Goal: Task Accomplishment & Management: Manage account settings

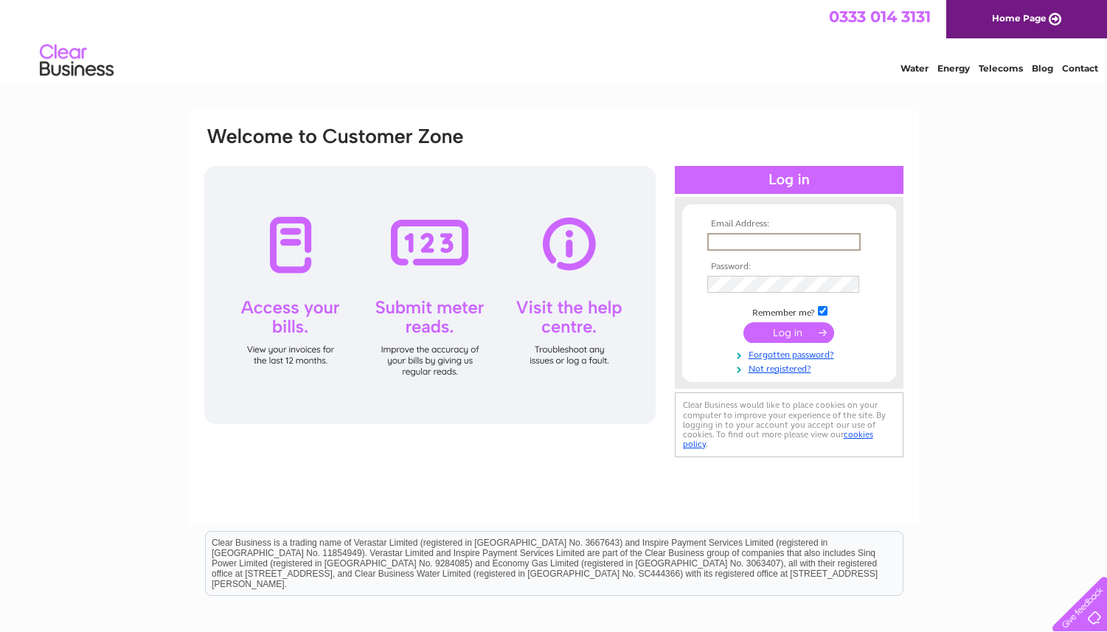
click at [715, 244] on input "text" at bounding box center [783, 242] width 153 height 18
type input "david@a1toys.com"
click at [778, 328] on input "submit" at bounding box center [789, 331] width 91 height 21
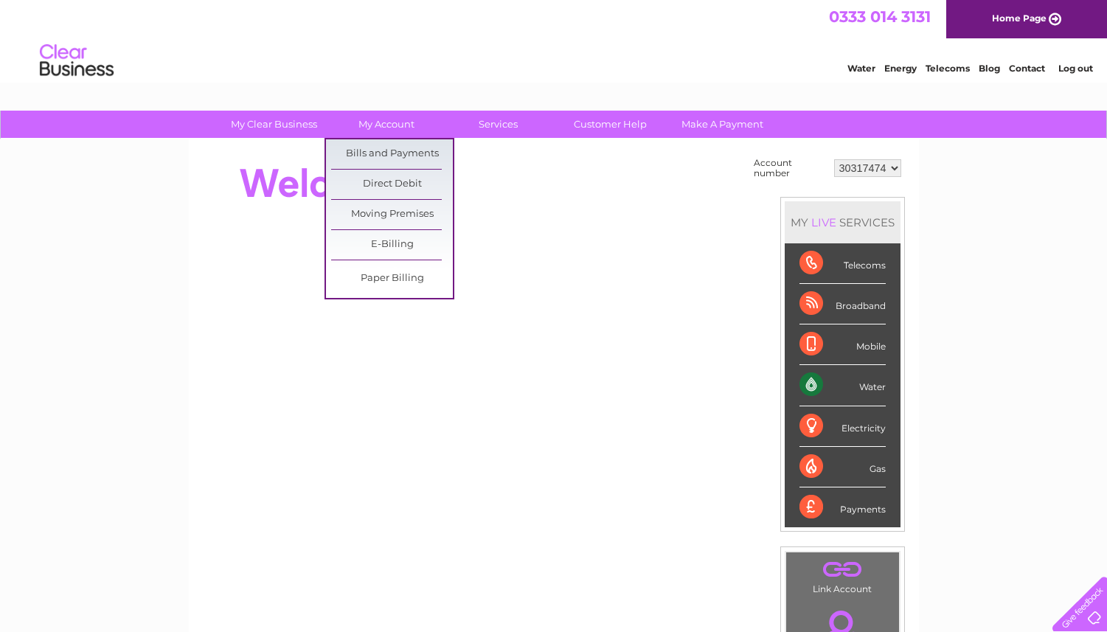
click at [400, 124] on link "My Account" at bounding box center [386, 124] width 122 height 27
click at [388, 150] on link "Bills and Payments" at bounding box center [392, 154] width 122 height 30
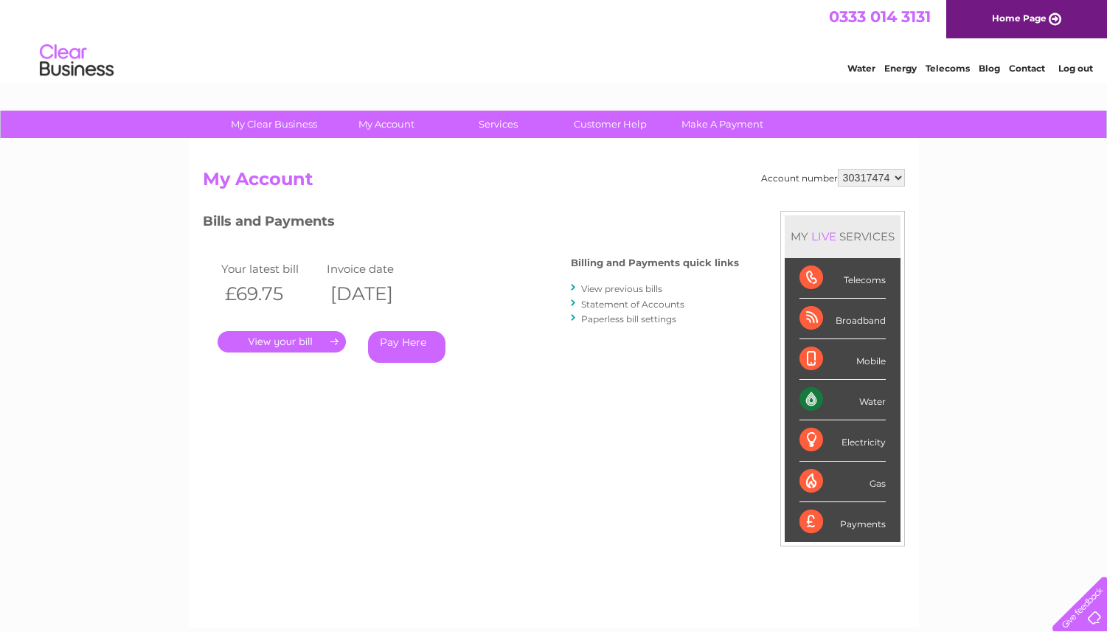
click at [298, 340] on link "." at bounding box center [282, 341] width 128 height 21
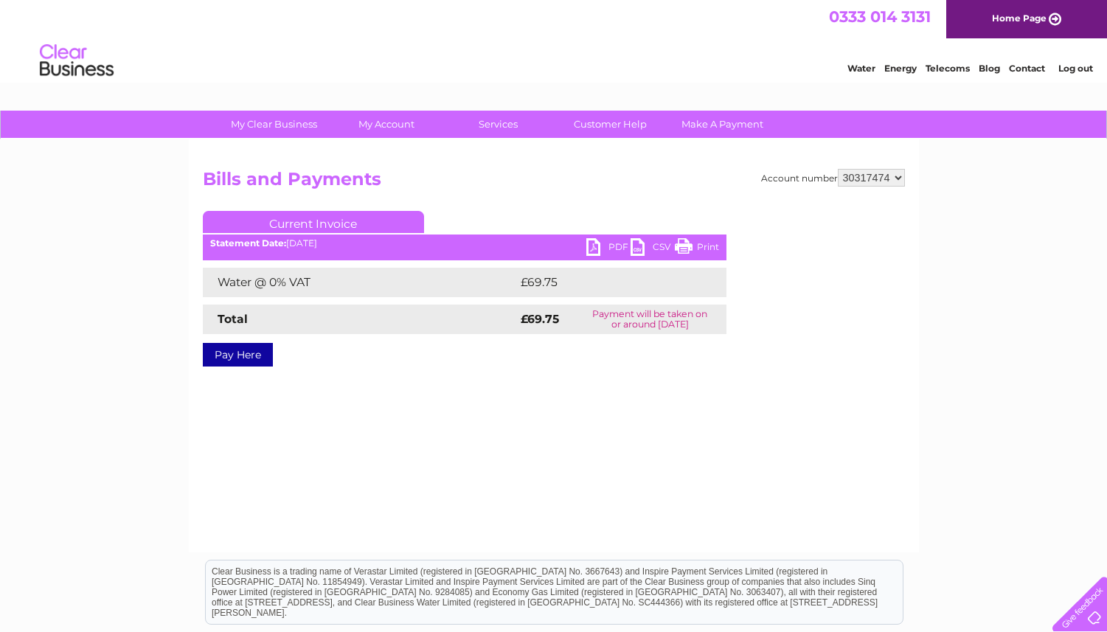
click at [611, 245] on link "PDF" at bounding box center [608, 248] width 44 height 21
